Goal: Find specific fact: Find specific fact

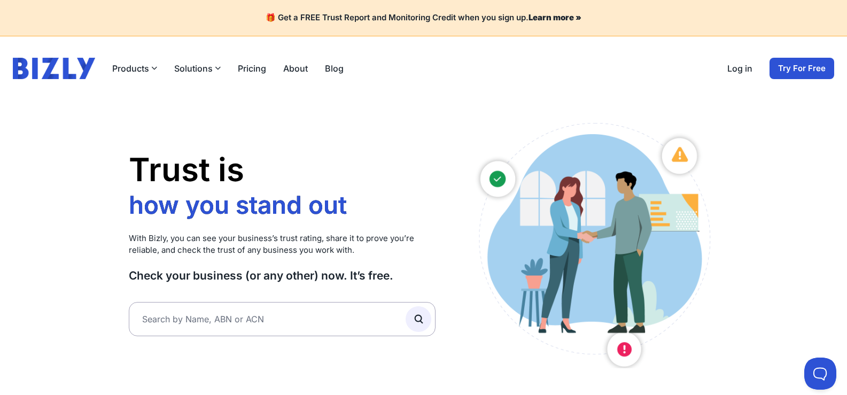
click at [337, 338] on div "Trust is how you stand out who you work with how you grow how you stand out Wit…" at bounding box center [282, 243] width 307 height 251
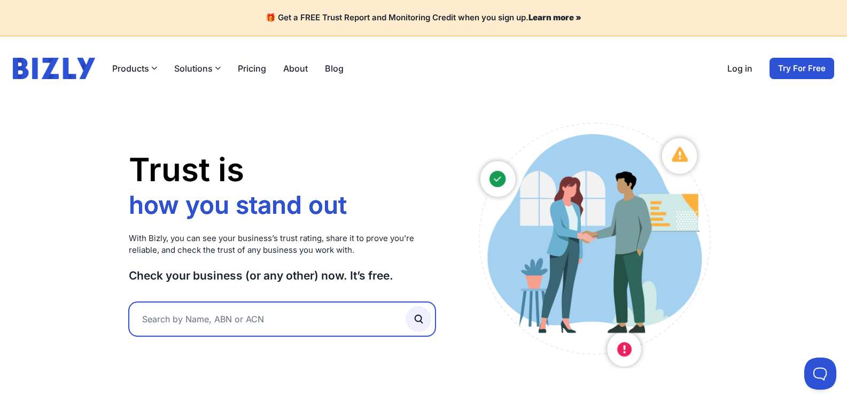
click at [337, 321] on input "text" at bounding box center [282, 319] width 307 height 34
paste input "Family Needs Supermarket"
type input "Family Needs Supermarket"
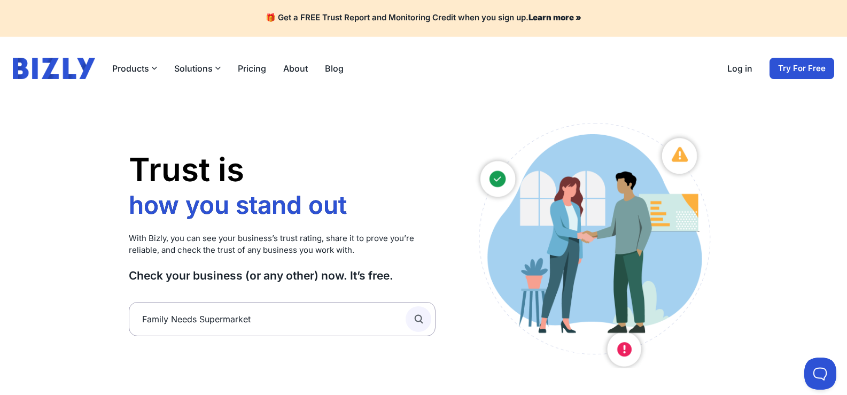
click at [418, 321] on circle "submit" at bounding box center [418, 318] width 6 height 6
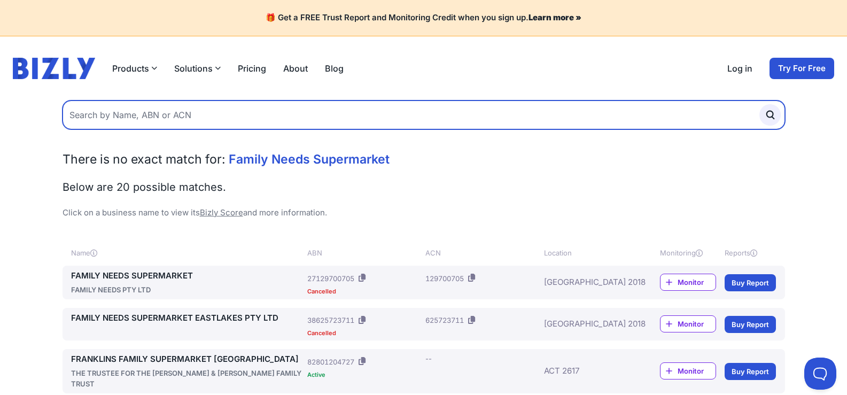
click at [223, 112] on input "text" at bounding box center [424, 114] width 722 height 29
paste input "654380104"
type input "654380104"
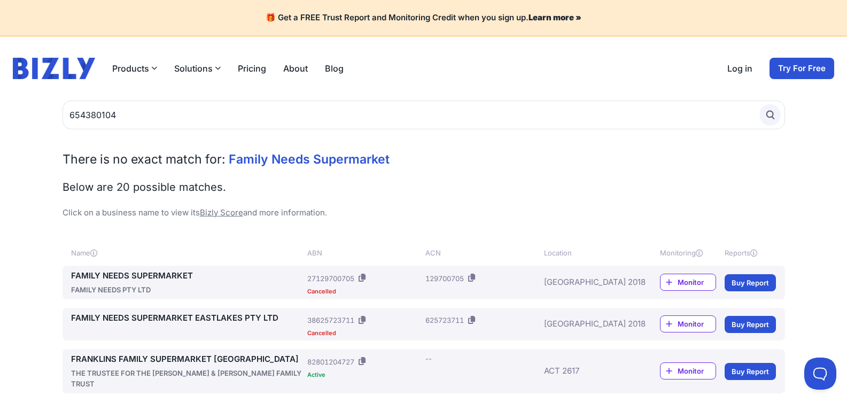
click at [766, 115] on icon "submit" at bounding box center [770, 115] width 12 height 12
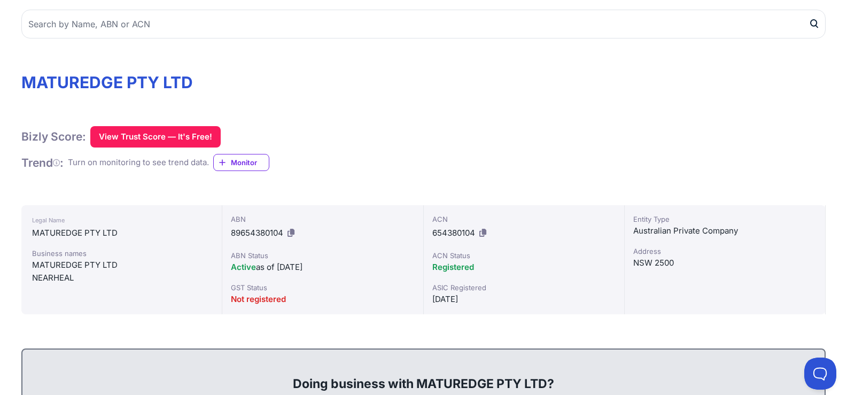
scroll to position [107, 0]
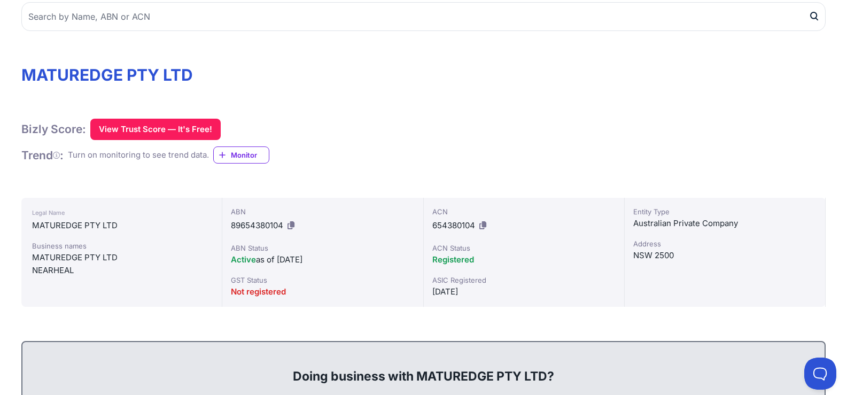
click at [247, 229] on span "89654380104" at bounding box center [257, 225] width 52 height 10
copy div "89654380104"
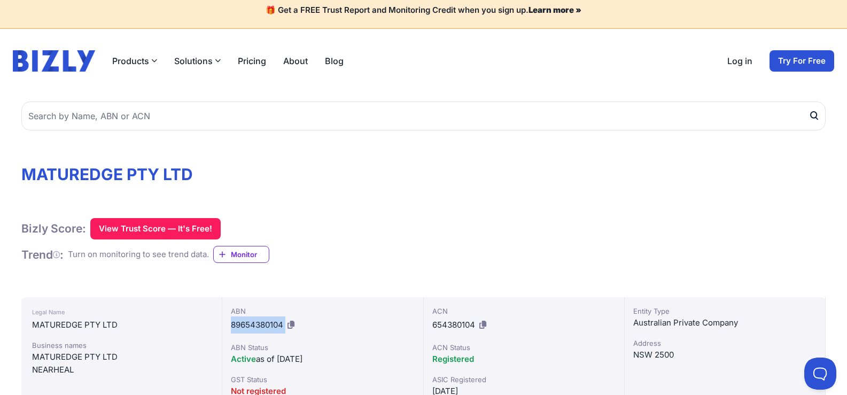
scroll to position [0, 0]
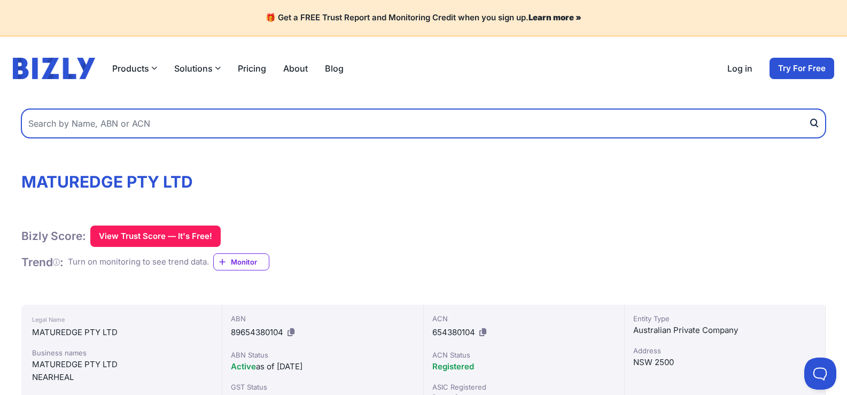
click at [202, 121] on input "text" at bounding box center [423, 123] width 804 height 29
paste input "Family Needs Supermarket"
type input "Family Needs Supermarket"
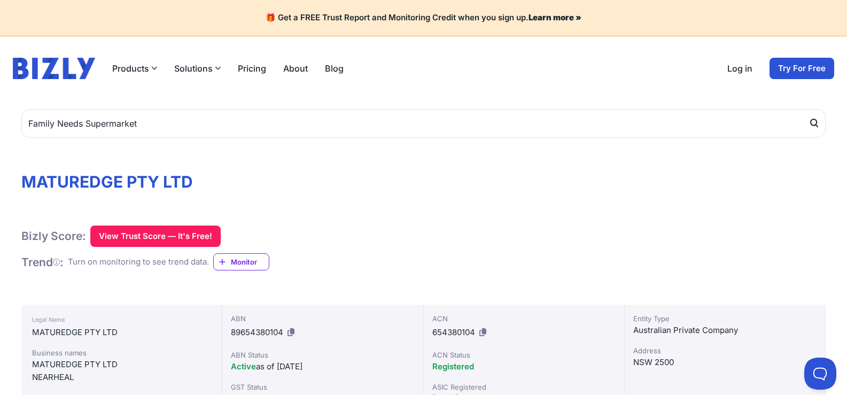
click at [809, 122] on icon "submit" at bounding box center [813, 123] width 11 height 11
click at [291, 331] on icon at bounding box center [290, 332] width 7 height 8
click at [238, 330] on span "89654380104" at bounding box center [257, 332] width 52 height 10
click at [230, 333] on div "ABN 89654380104 ABN Status Active as of [DATE] GST Status Not registered" at bounding box center [322, 359] width 201 height 109
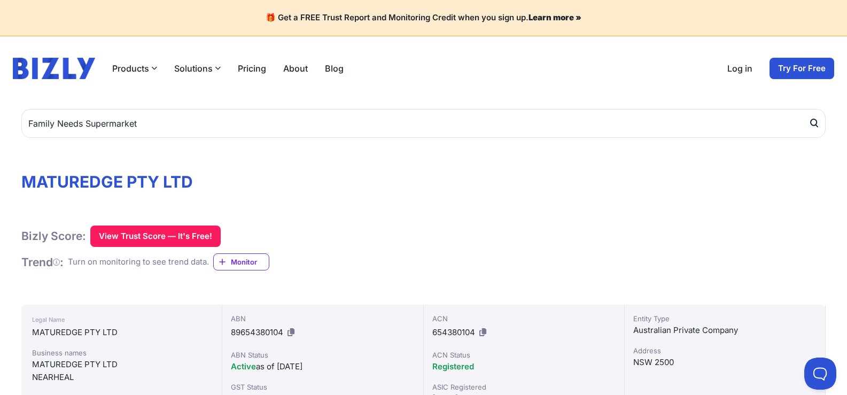
click at [233, 331] on span "89654380104" at bounding box center [257, 332] width 52 height 10
drag, startPoint x: 231, startPoint y: 330, endPoint x: 284, endPoint y: 334, distance: 52.5
click at [283, 334] on span "89654380104" at bounding box center [257, 332] width 52 height 10
copy span "89654380104"
